Goal: Use online tool/utility: Utilize a website feature to perform a specific function

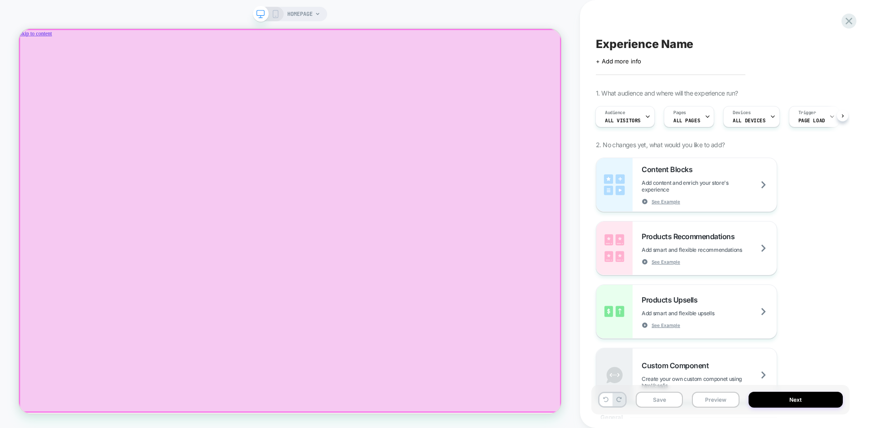
scroll to position [0, 1322]
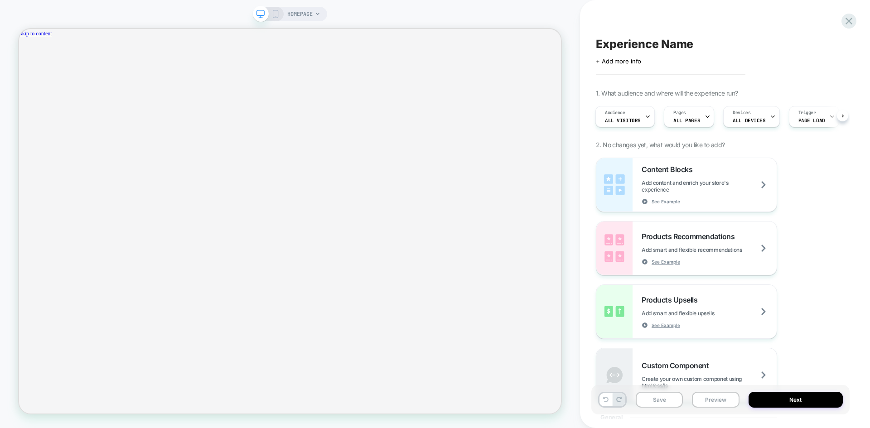
click at [273, 13] on rect at bounding box center [275, 13] width 5 height 7
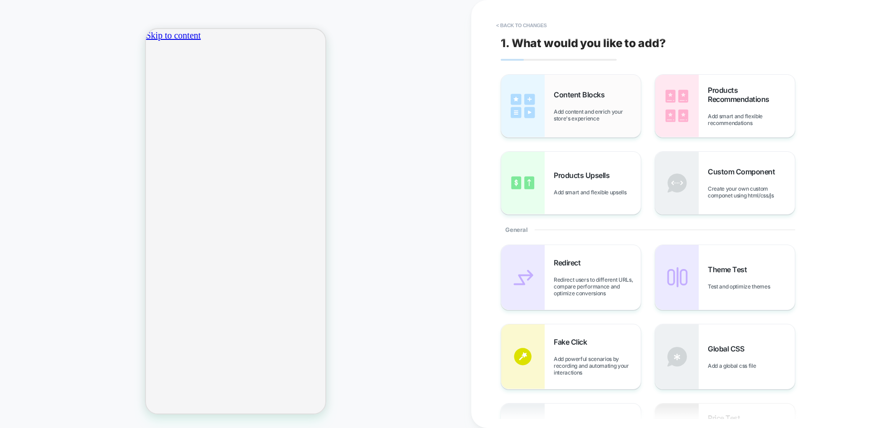
click at [568, 130] on div "Content Blocks Add content and enrich your store's experience" at bounding box center [571, 106] width 140 height 63
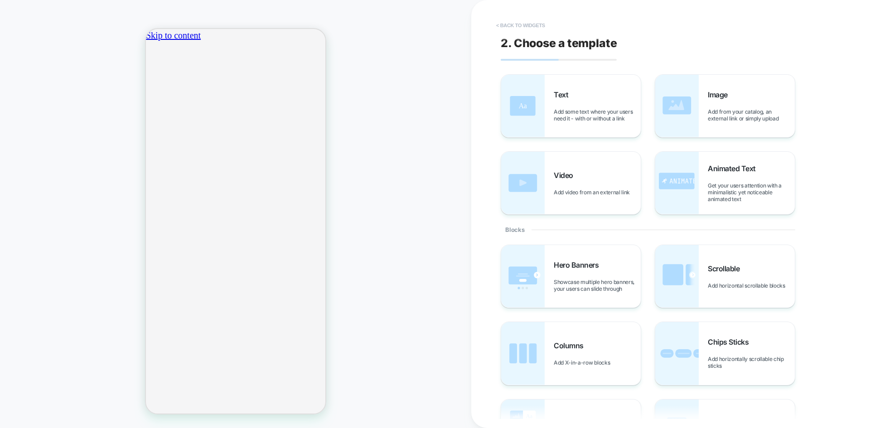
click at [522, 24] on button "< Back to widgets" at bounding box center [521, 25] width 58 height 14
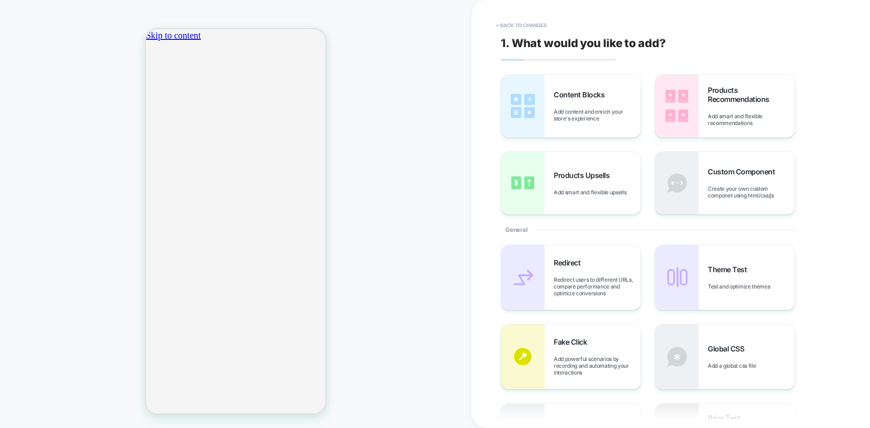
click at [522, 24] on button "< Back to changes" at bounding box center [522, 25] width 60 height 14
click at [402, 231] on div "HOMEPAGE" at bounding box center [235, 214] width 471 height 410
click at [507, 28] on button "< Back to changes" at bounding box center [522, 25] width 60 height 14
click at [510, 24] on button "< Back to changes" at bounding box center [522, 25] width 60 height 14
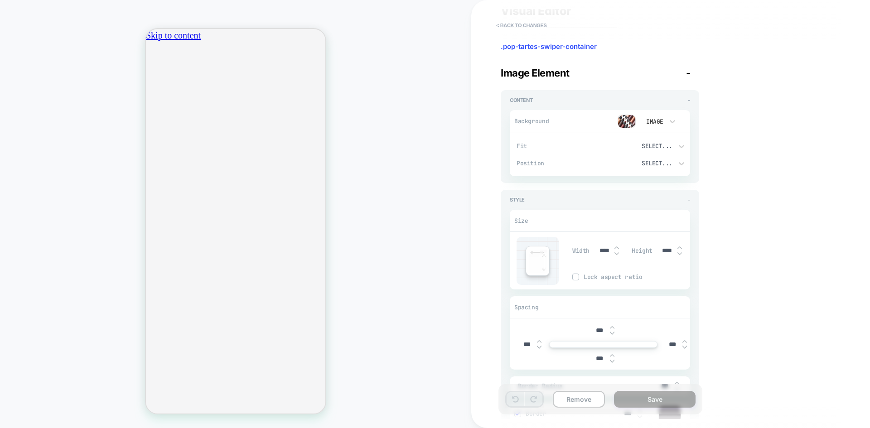
scroll to position [91, 0]
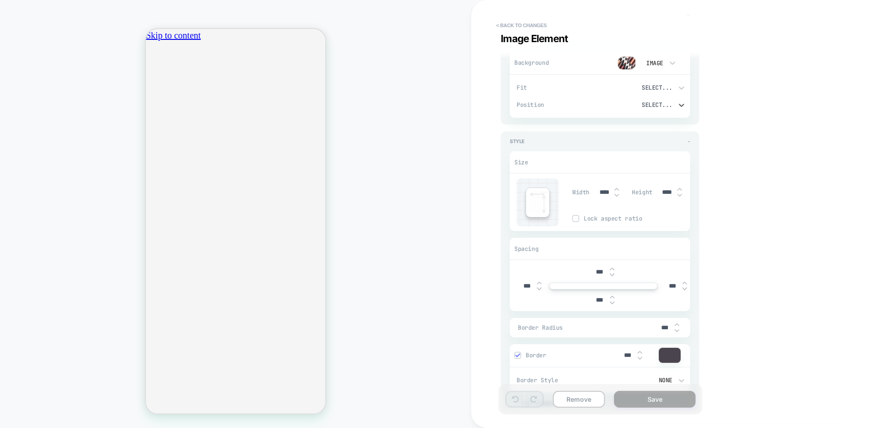
click at [665, 105] on div "Select..." at bounding box center [642, 105] width 61 height 8
click at [729, 105] on div at bounding box center [435, 214] width 870 height 428
click at [505, 26] on button "< Back to changes" at bounding box center [522, 25] width 60 height 14
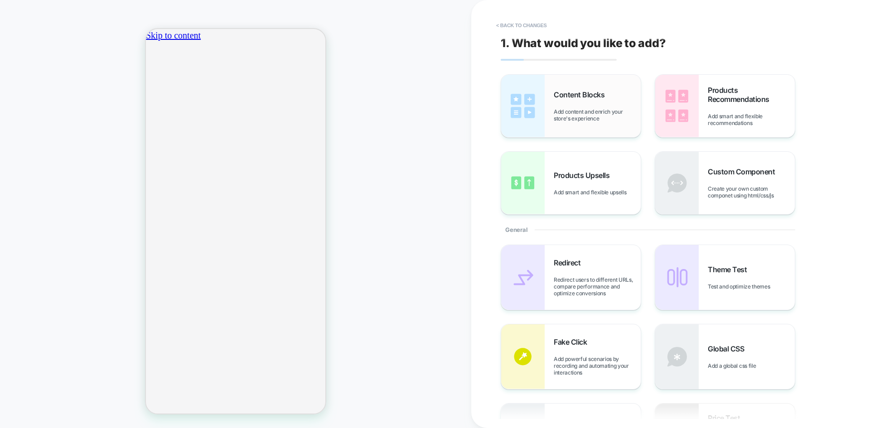
click at [586, 105] on div "Content Blocks Add content and enrich your store's experience" at bounding box center [597, 106] width 87 height 32
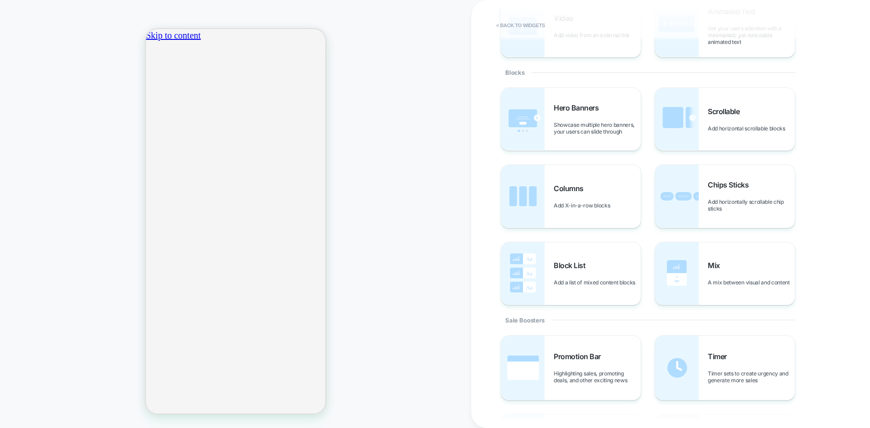
scroll to position [91, 0]
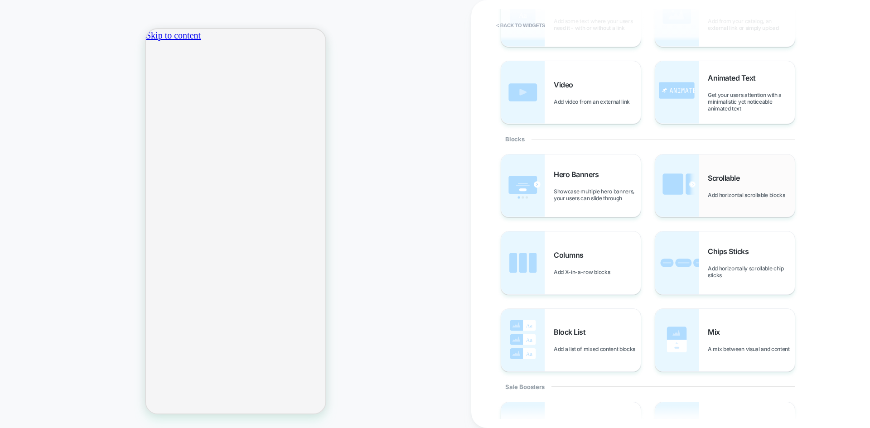
click at [696, 175] on img at bounding box center [676, 185] width 43 height 63
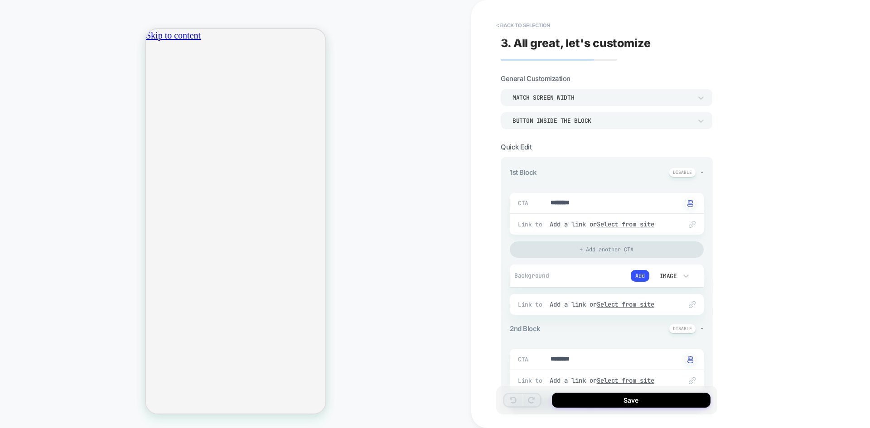
click at [559, 126] on div "Button inside the block" at bounding box center [607, 120] width 212 height 17
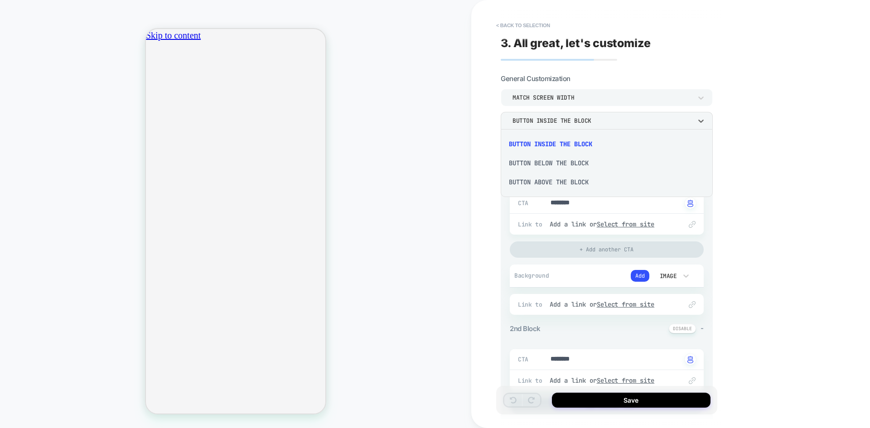
click at [581, 162] on div "Button below the block" at bounding box center [606, 163] width 205 height 19
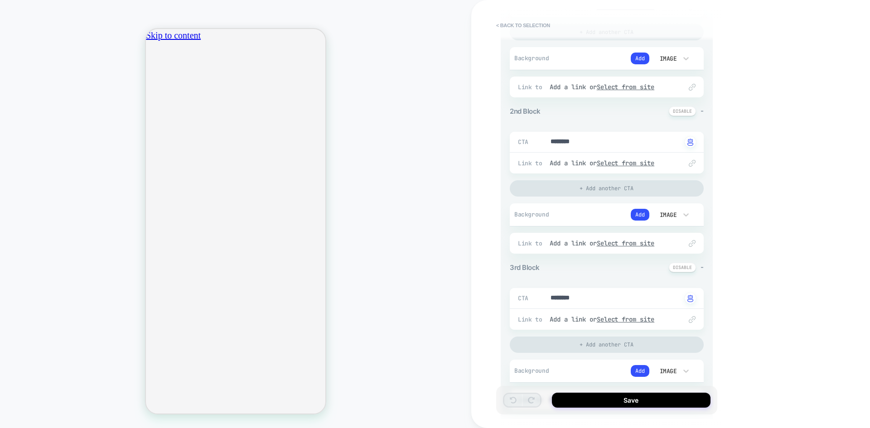
scroll to position [0, 0]
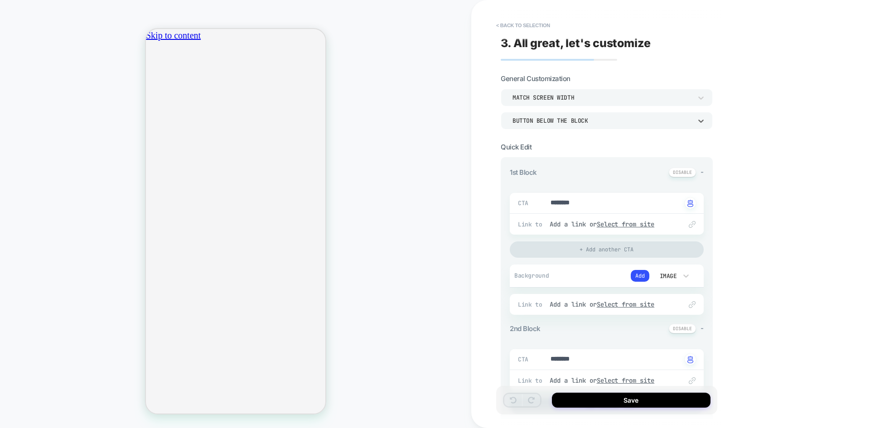
click at [536, 100] on div "Match Screen Width" at bounding box center [601, 98] width 179 height 8
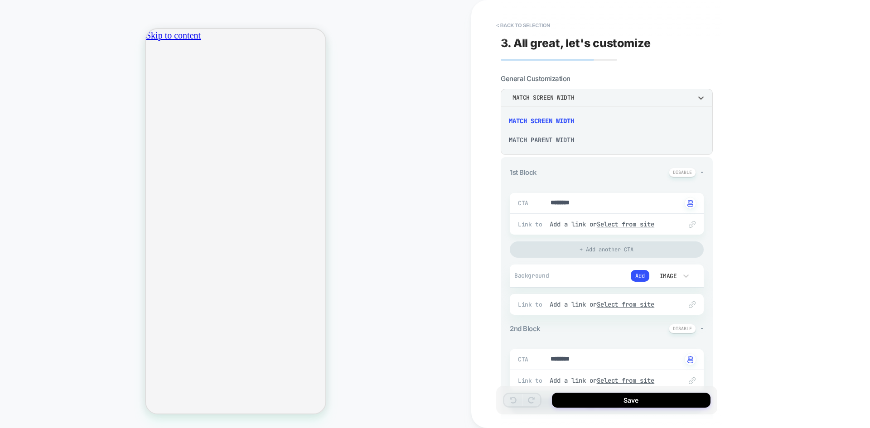
click at [667, 97] on div at bounding box center [435, 214] width 870 height 428
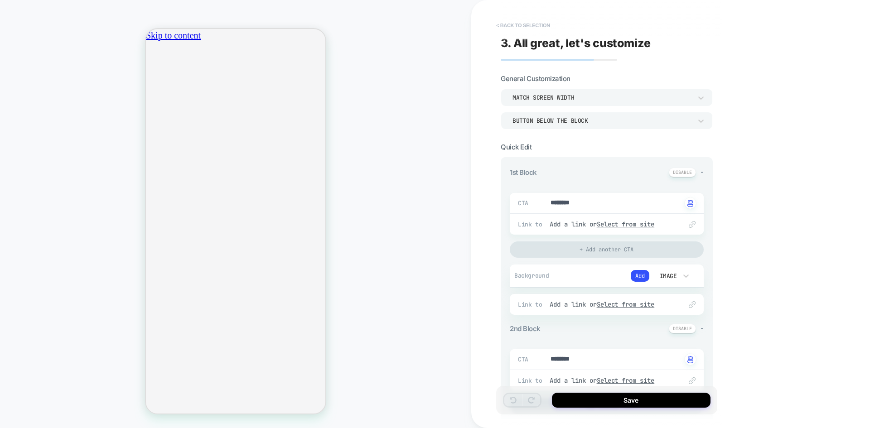
click at [512, 29] on button "< Back to selection" at bounding box center [523, 25] width 63 height 14
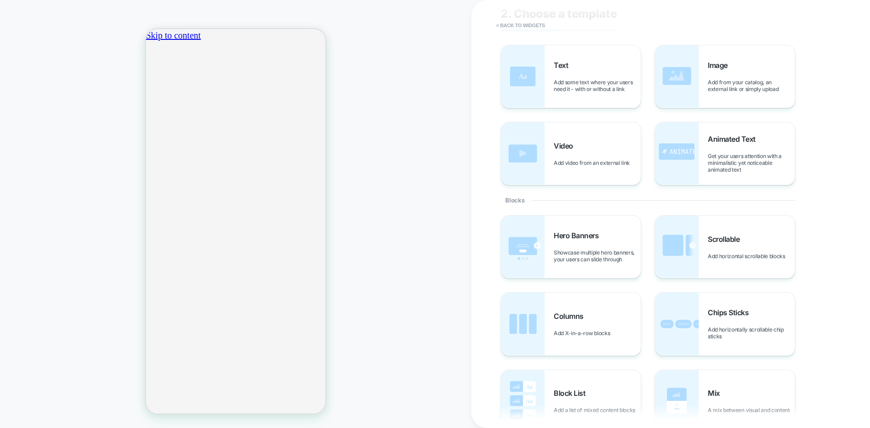
scroll to position [45, 0]
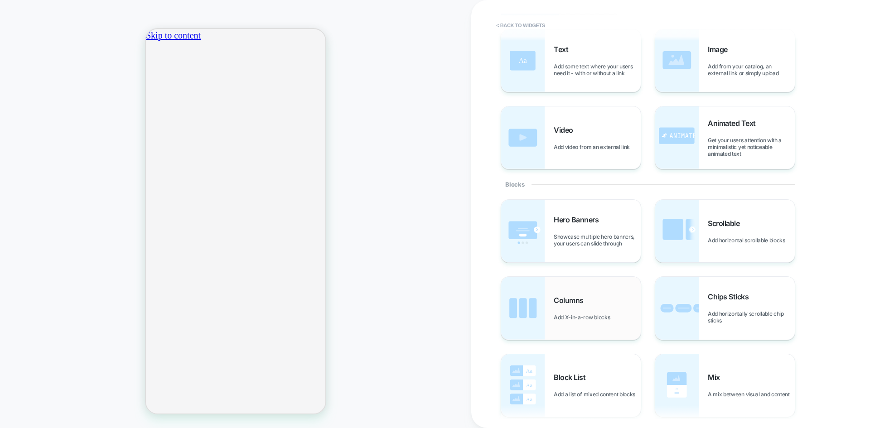
click at [527, 291] on img at bounding box center [522, 308] width 43 height 63
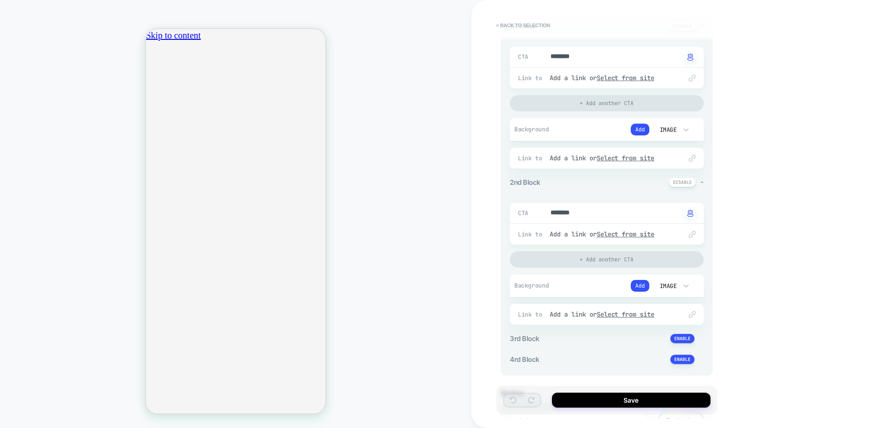
scroll to position [0, 0]
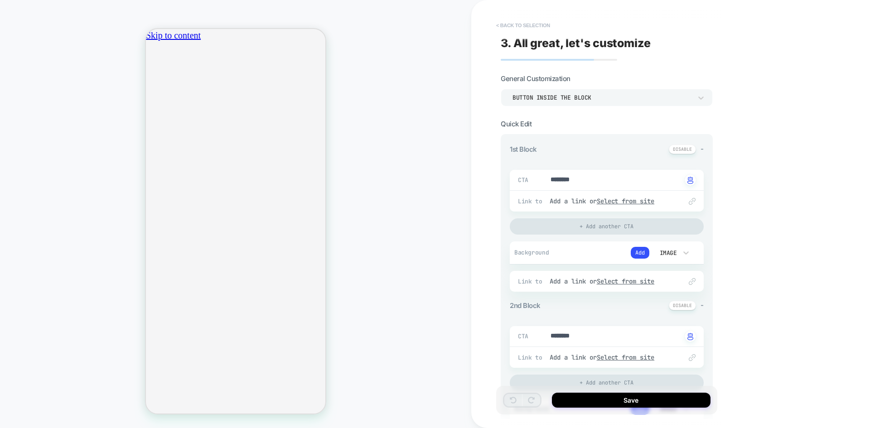
click at [514, 25] on button "< Back to selection" at bounding box center [523, 25] width 63 height 14
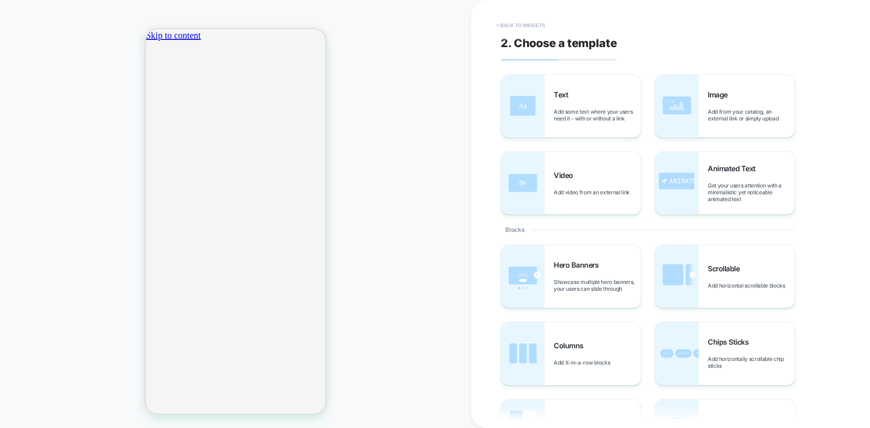
click at [513, 23] on button "< Back to widgets" at bounding box center [521, 25] width 58 height 14
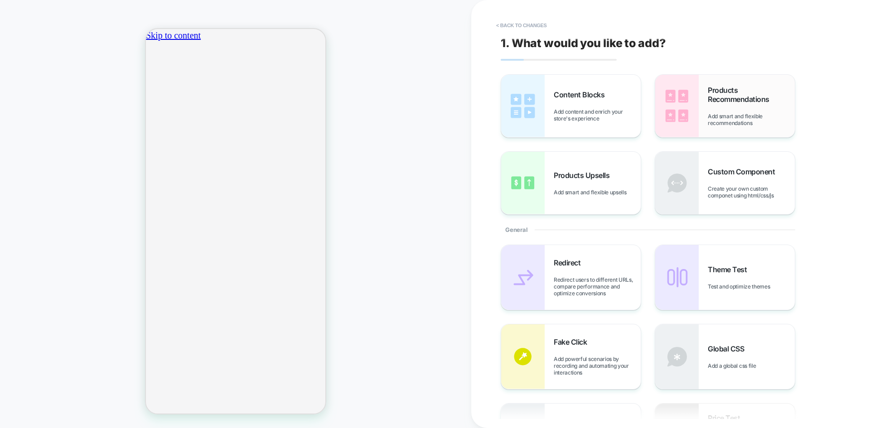
click at [670, 125] on img at bounding box center [676, 106] width 43 height 63
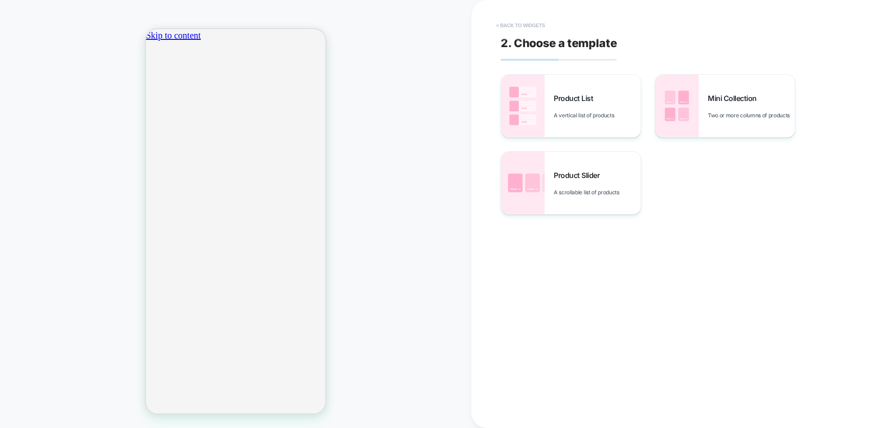
click at [504, 26] on button "< Back to widgets" at bounding box center [521, 25] width 58 height 14
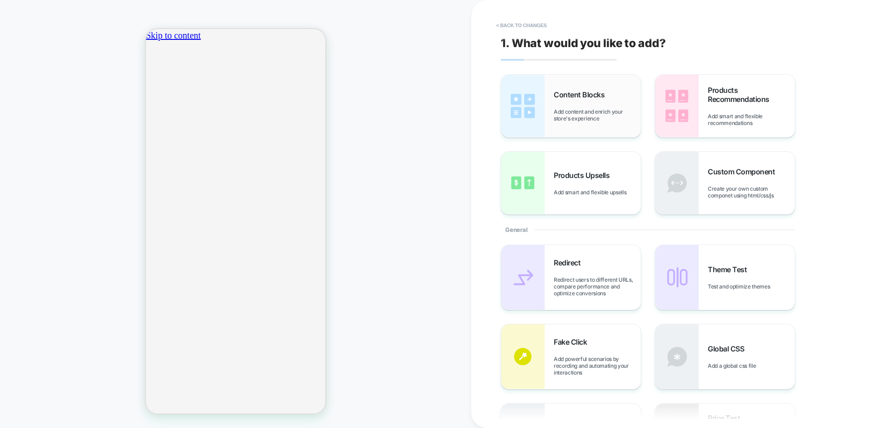
click at [544, 111] on img at bounding box center [522, 106] width 43 height 63
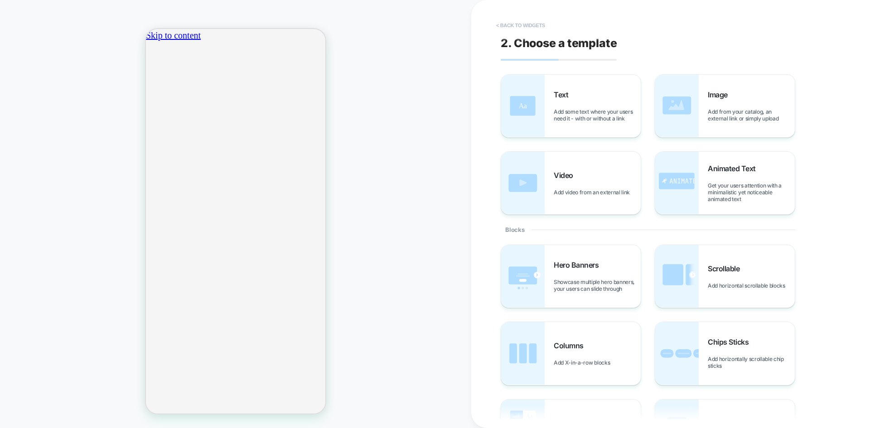
click at [536, 28] on button "< Back to widgets" at bounding box center [521, 25] width 58 height 14
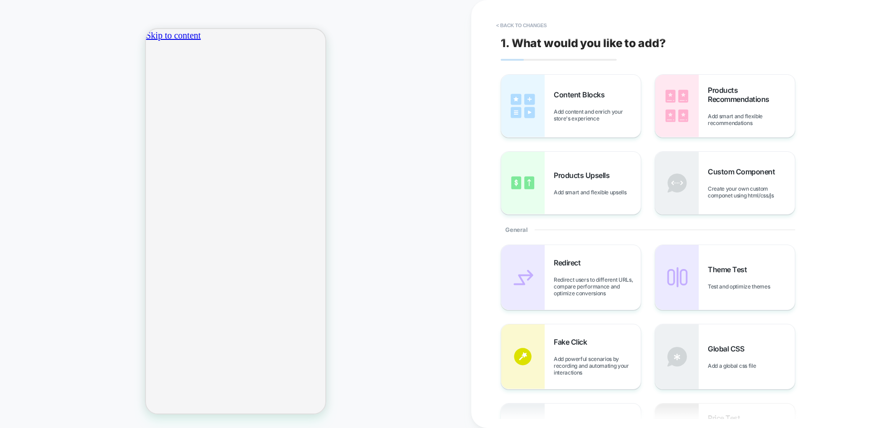
click at [536, 28] on button "< Back to changes" at bounding box center [522, 25] width 60 height 14
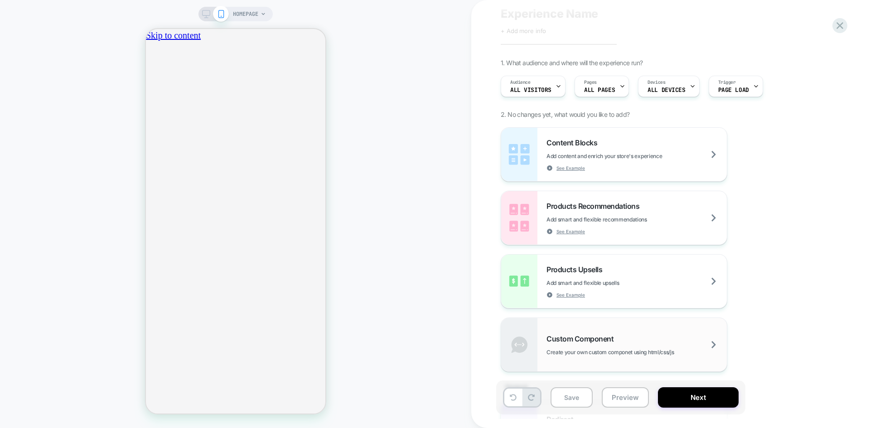
scroll to position [91, 0]
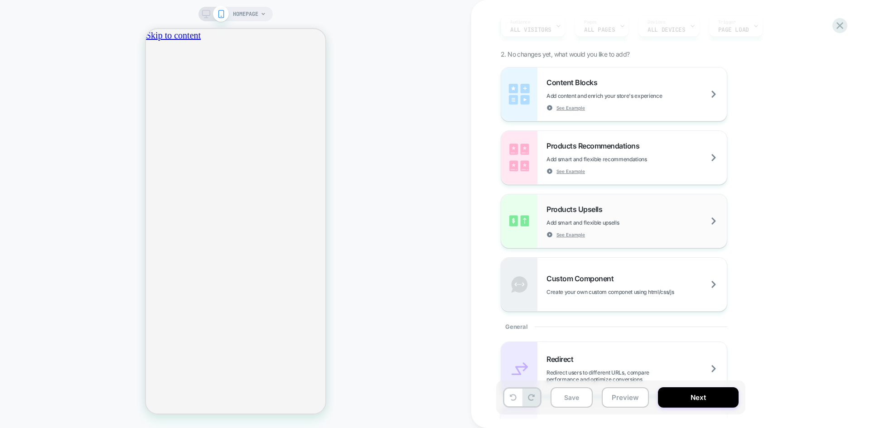
click at [636, 227] on div "Products Upsells Add smart and flexible upsells See Example" at bounding box center [636, 221] width 180 height 33
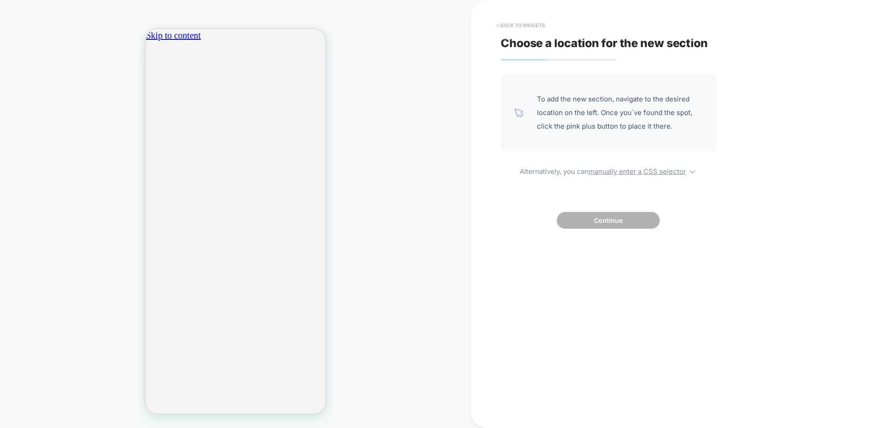
click at [501, 26] on button "< Back to widgets" at bounding box center [521, 25] width 58 height 14
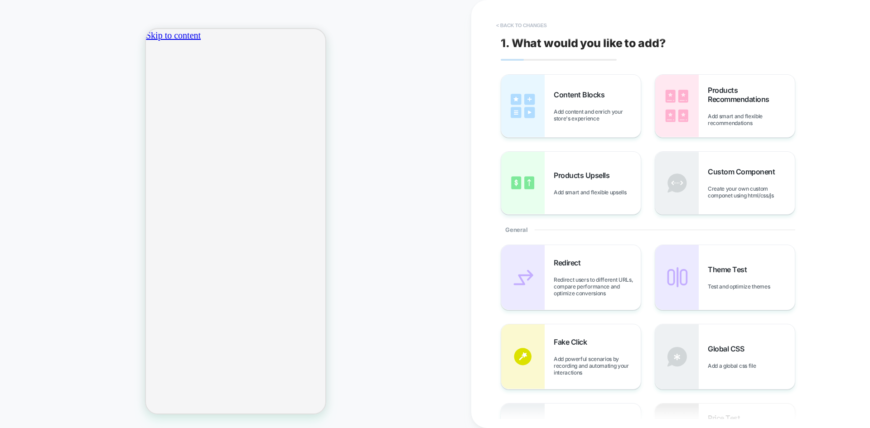
click at [539, 23] on button "< Back to changes" at bounding box center [522, 25] width 60 height 14
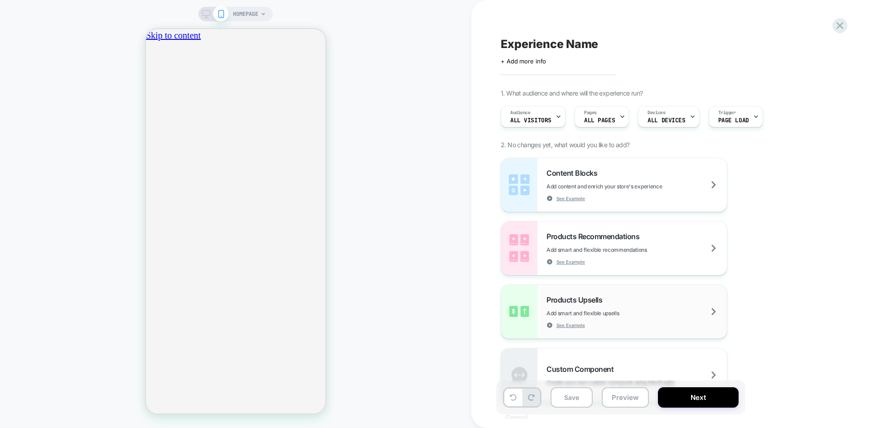
click at [636, 308] on div "Products Upsells Add smart and flexible upsells See Example" at bounding box center [636, 311] width 180 height 33
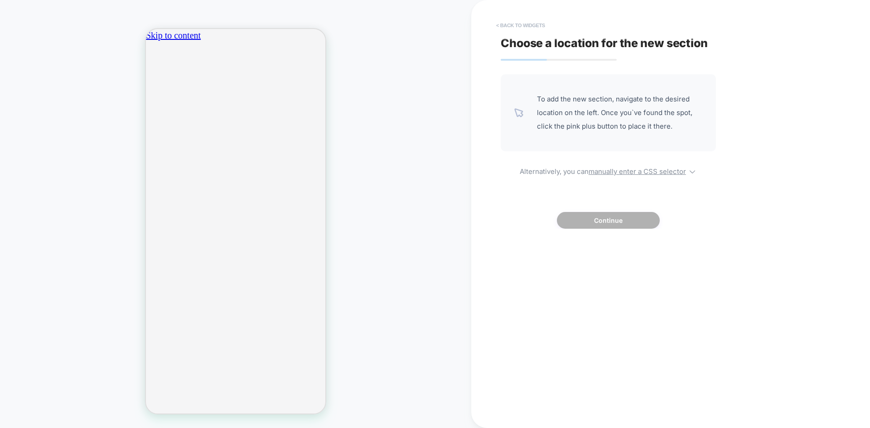
click at [516, 23] on button "< Back to widgets" at bounding box center [521, 25] width 58 height 14
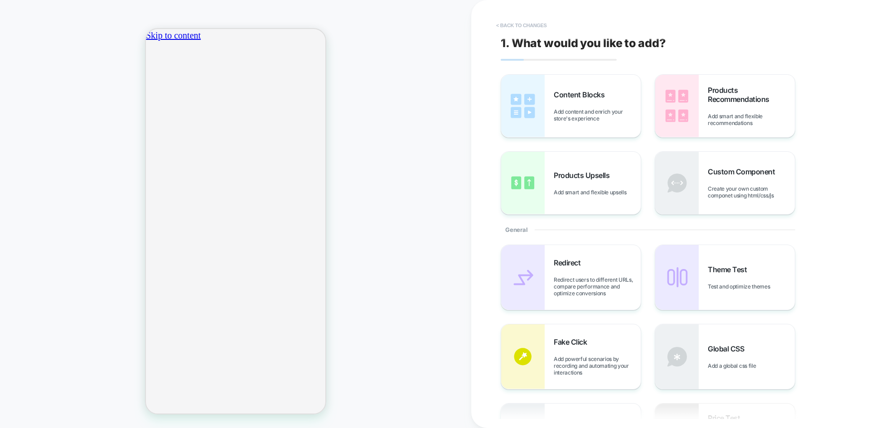
click at [521, 27] on button "< Back to changes" at bounding box center [522, 25] width 60 height 14
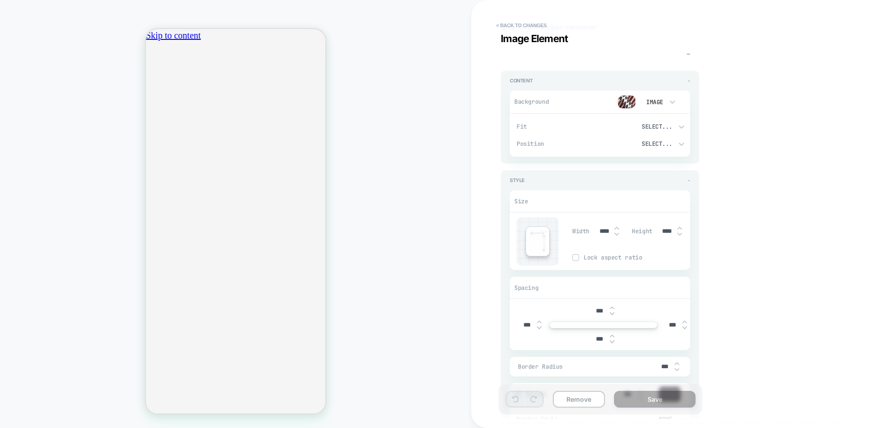
scroll to position [136, 0]
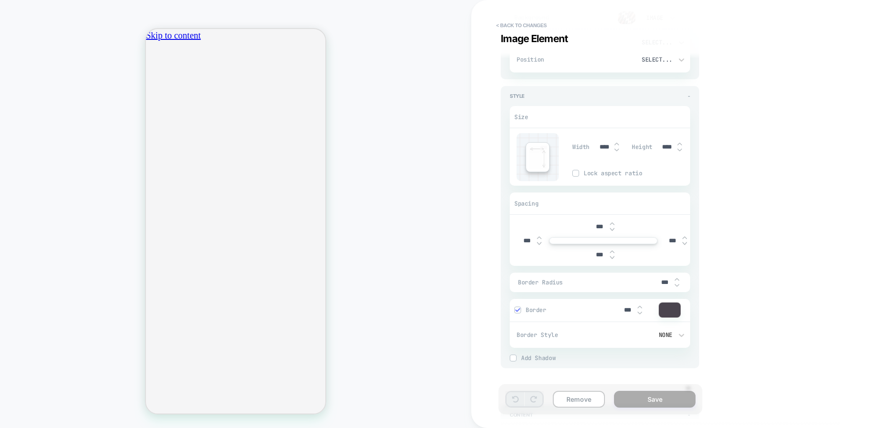
click at [404, 164] on div "HOMEPAGE" at bounding box center [235, 214] width 471 height 410
click at [525, 22] on button "< Back to changes" at bounding box center [522, 25] width 60 height 14
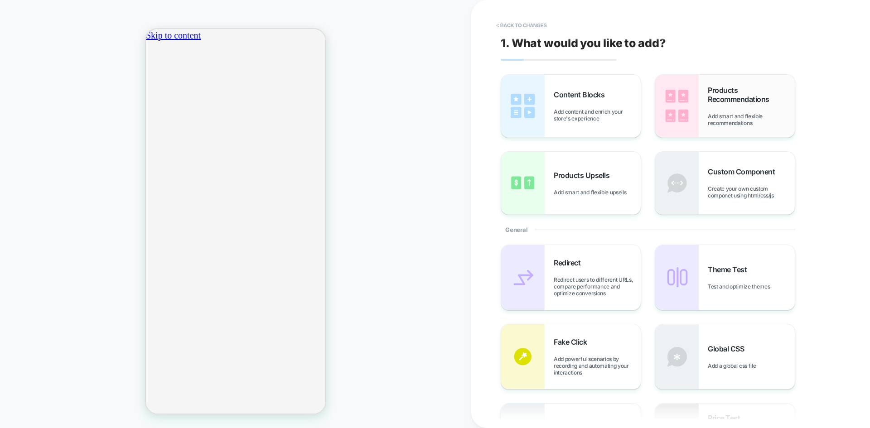
click at [739, 125] on span "Add smart and flexible recommendations" at bounding box center [751, 120] width 87 height 14
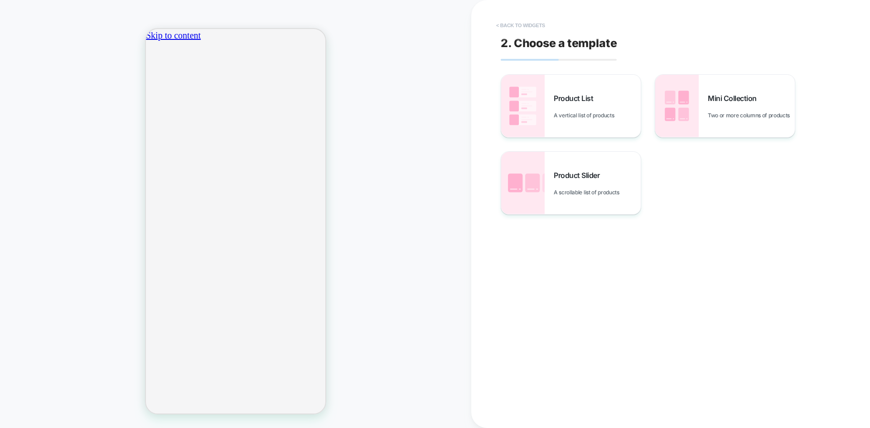
click at [510, 25] on button "< Back to widgets" at bounding box center [521, 25] width 58 height 14
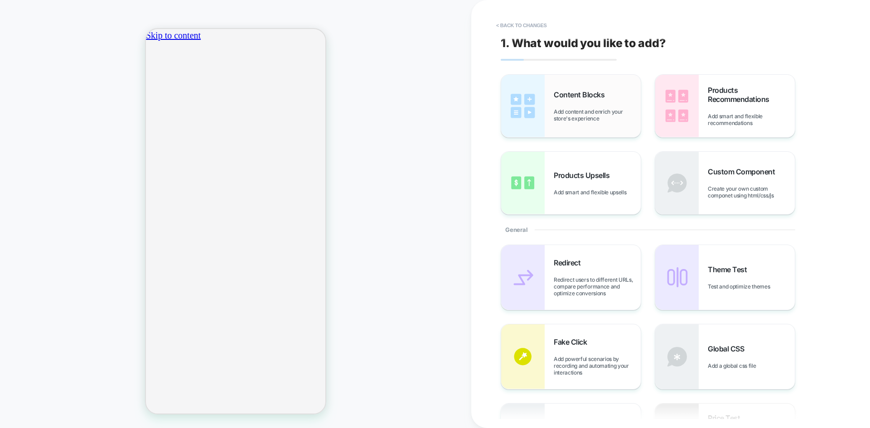
click at [599, 113] on span "Add content and enrich your store's experience" at bounding box center [597, 115] width 87 height 14
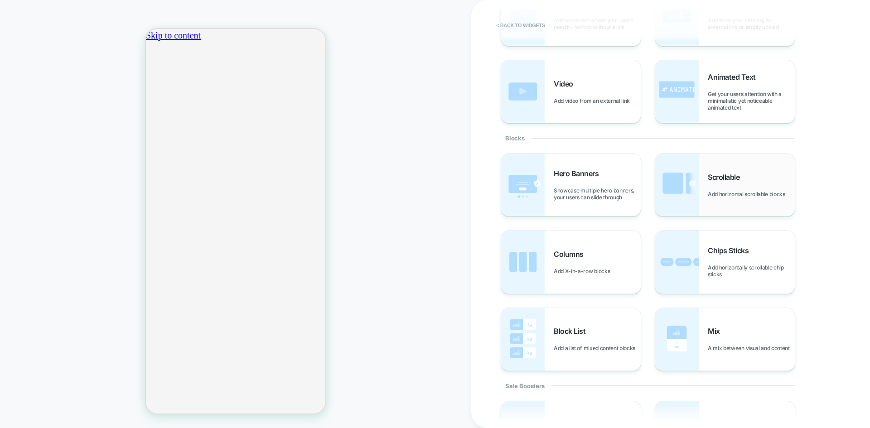
scroll to position [91, 0]
click at [732, 202] on div "Scrollable Add horizontal scrollable blocks" at bounding box center [725, 185] width 140 height 63
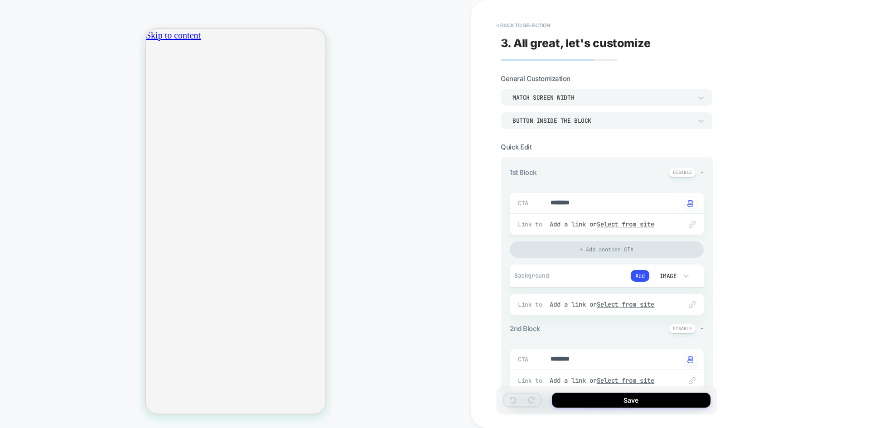
click at [603, 94] on div "Match Screen Width" at bounding box center [601, 98] width 179 height 8
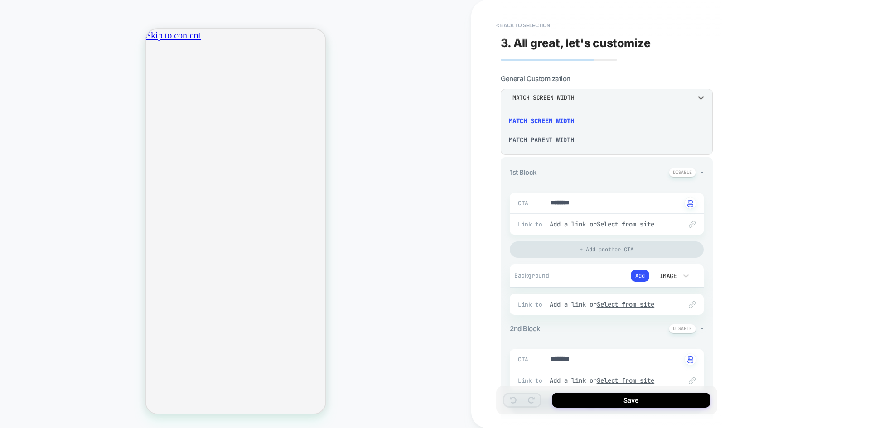
click at [603, 94] on div at bounding box center [435, 214] width 870 height 428
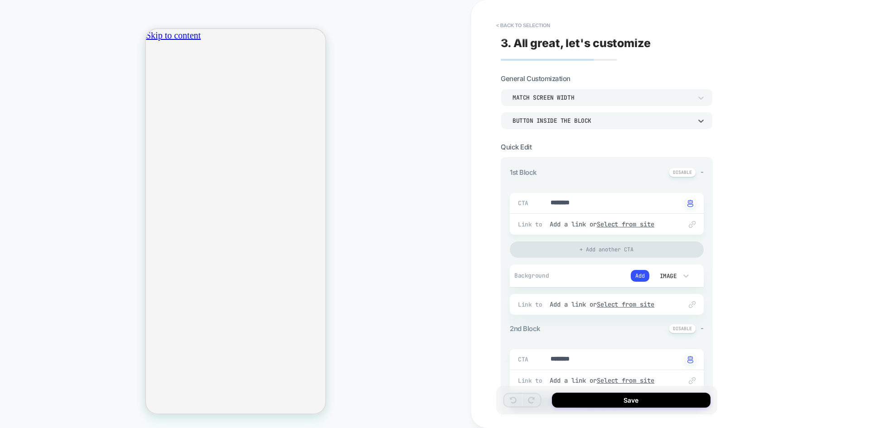
click at [601, 118] on div "Button inside the block" at bounding box center [601, 121] width 179 height 8
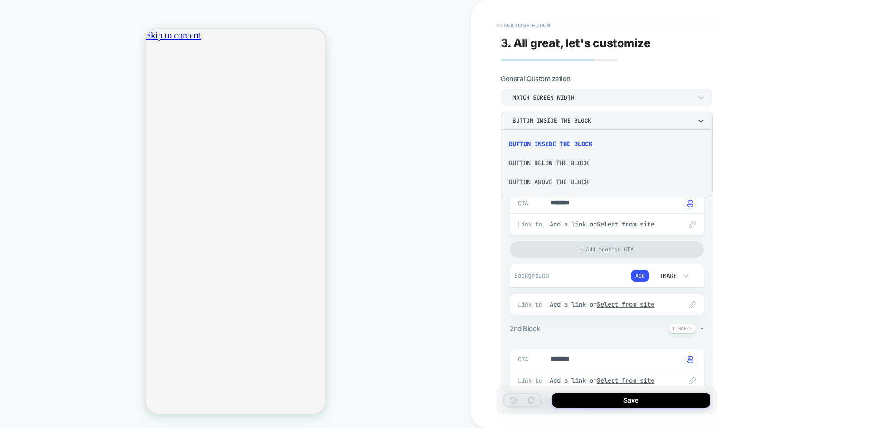
click at [590, 162] on div "Button below the block" at bounding box center [606, 163] width 205 height 19
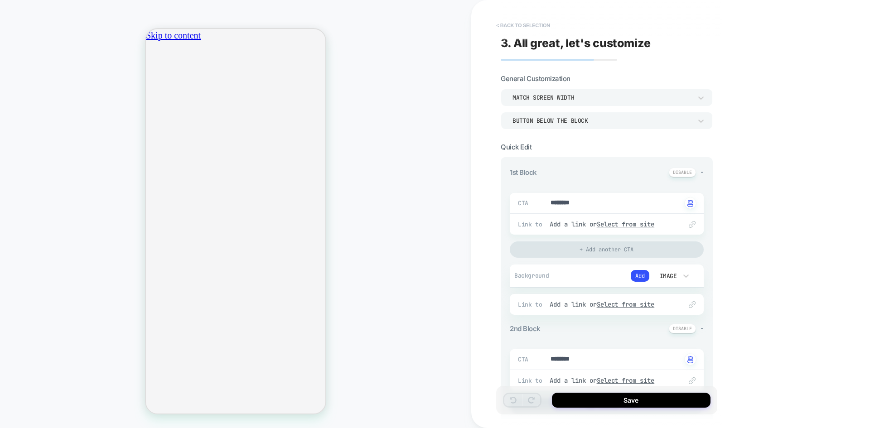
click at [507, 24] on button "< Back to selection" at bounding box center [523, 25] width 63 height 14
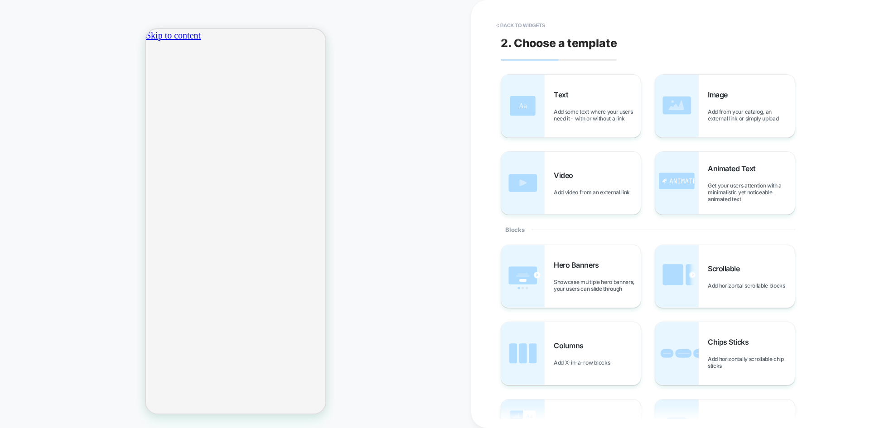
click at [507, 24] on button "< Back to widgets" at bounding box center [521, 25] width 58 height 14
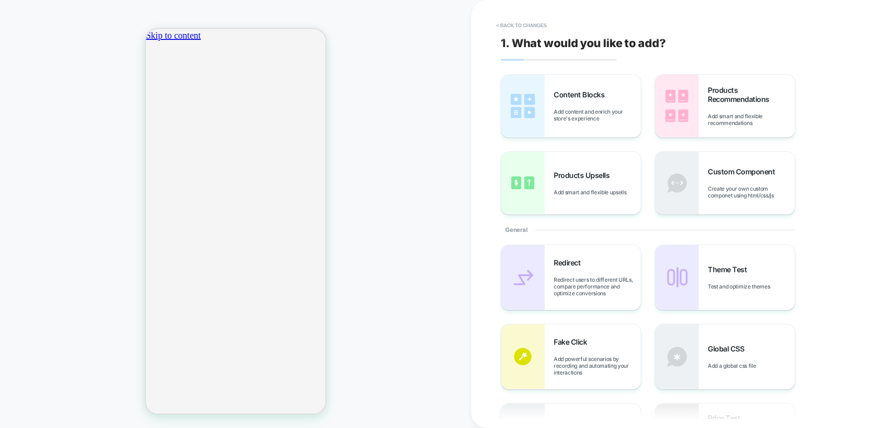
click at [507, 24] on button "< Back to changes" at bounding box center [522, 25] width 60 height 14
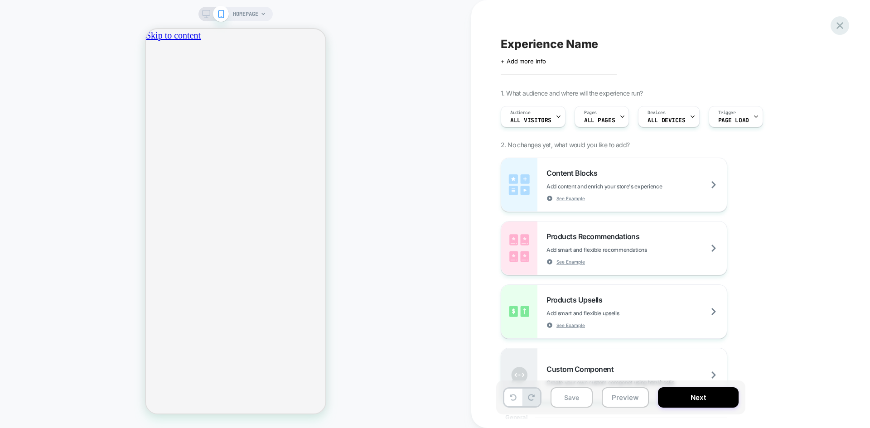
click at [842, 24] on icon at bounding box center [840, 25] width 12 height 12
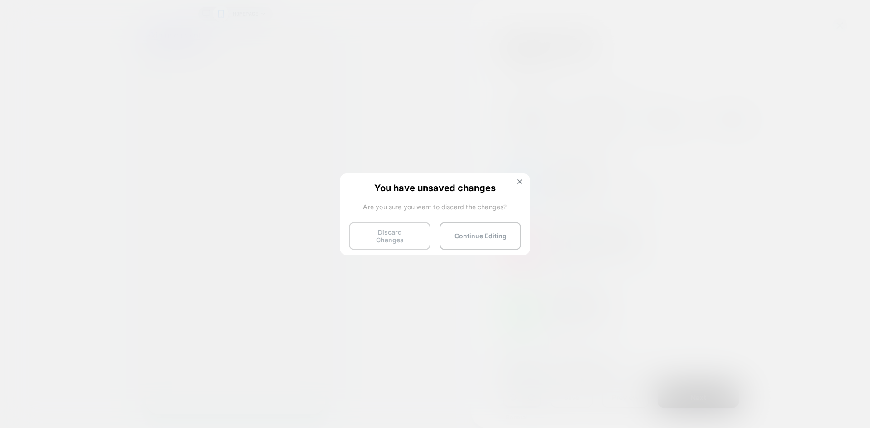
click at [388, 230] on button "Discard Changes" at bounding box center [390, 236] width 82 height 28
